Goal: Information Seeking & Learning: Find specific fact

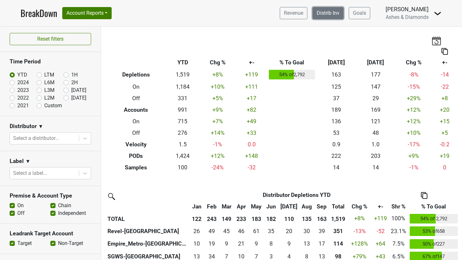
click at [329, 13] on link "Distrib Inv" at bounding box center [327, 13] width 31 height 12
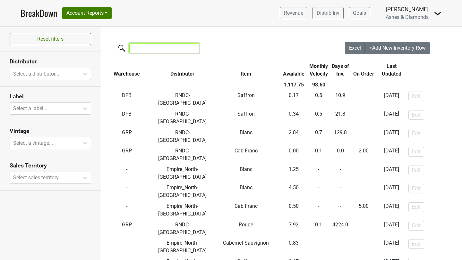
click at [165, 50] on input "search" at bounding box center [164, 48] width 70 height 10
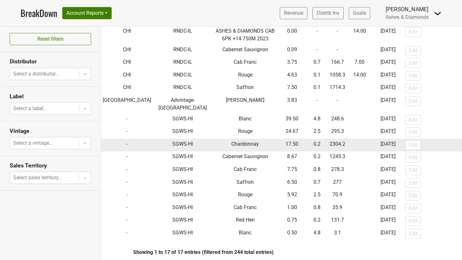
scroll to position [78, 0]
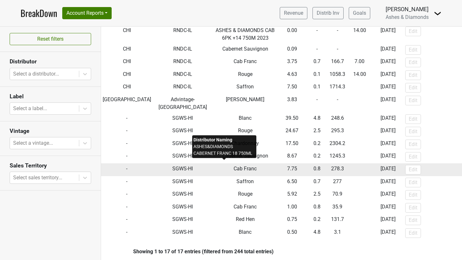
type input "hi"
click at [234, 166] on span "Cab Franc" at bounding box center [245, 169] width 23 height 6
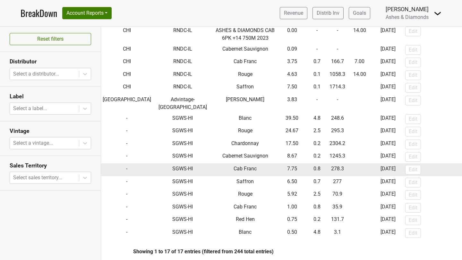
click at [181, 164] on td "SGWS-HI" at bounding box center [183, 170] width 60 height 13
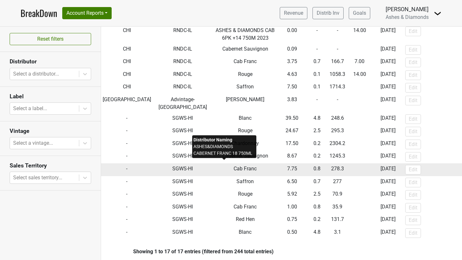
click at [234, 166] on span "Cab Franc" at bounding box center [245, 169] width 23 height 6
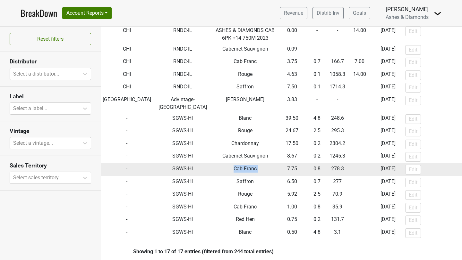
scroll to position [75, 0]
